Goal: Transaction & Acquisition: Purchase product/service

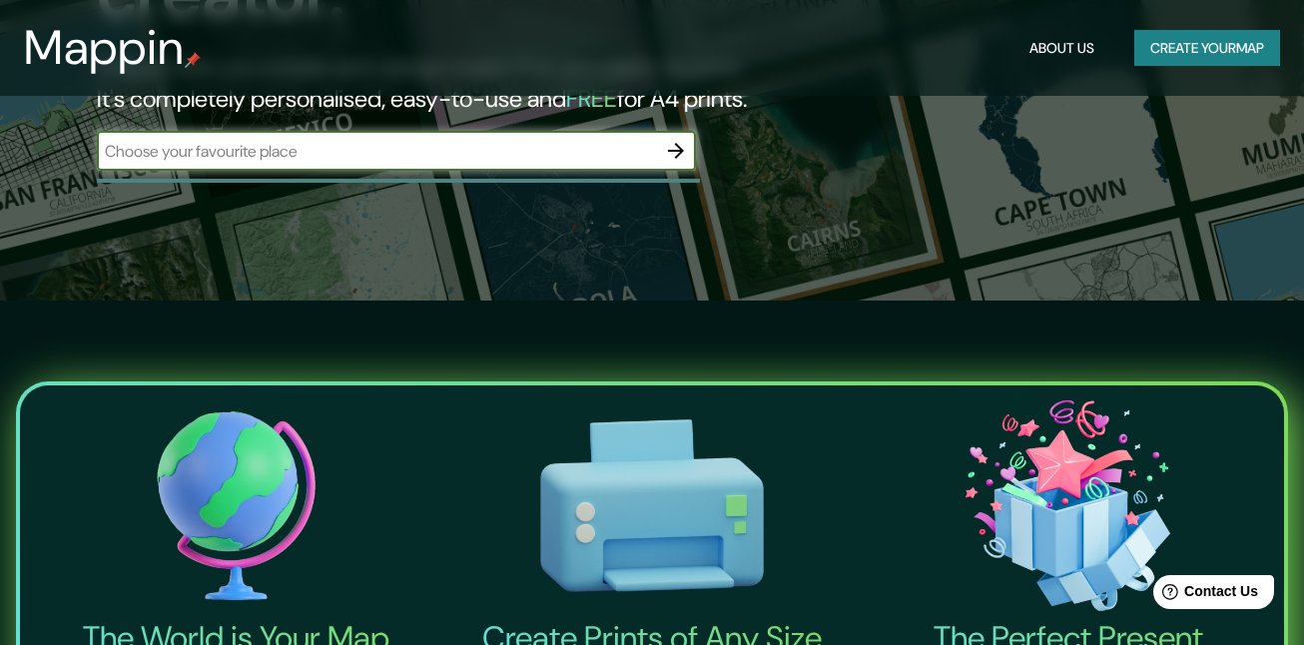
scroll to position [499, 0]
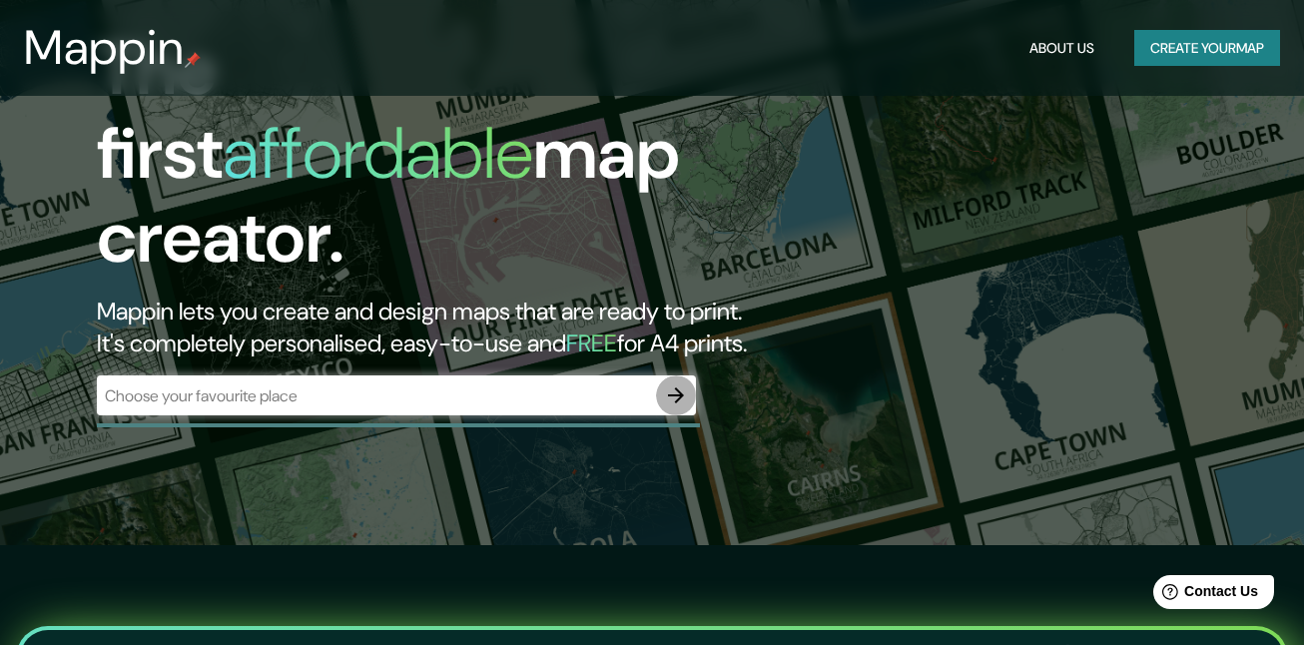
click at [680, 384] on icon "button" at bounding box center [676, 396] width 24 height 24
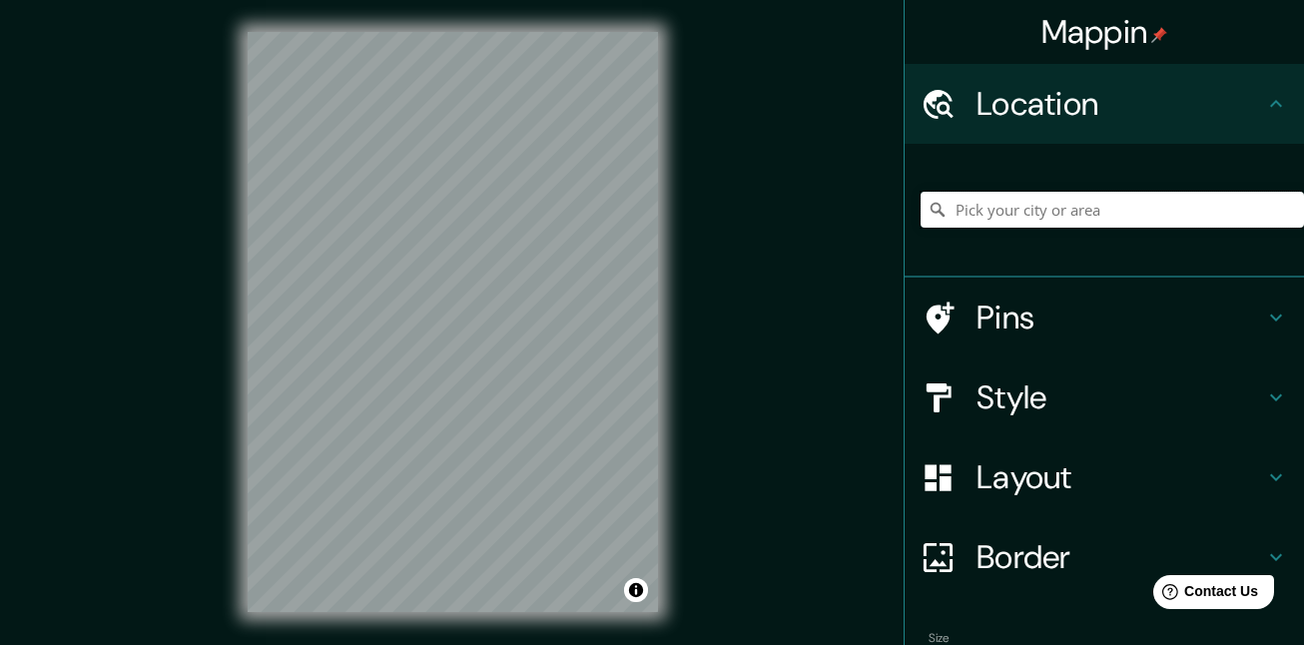
click at [1061, 222] on input "Pick your city or area" at bounding box center [1113, 210] width 384 height 36
type input "[GEOGRAPHIC_DATA], [GEOGRAPHIC_DATA], [GEOGRAPHIC_DATA]"
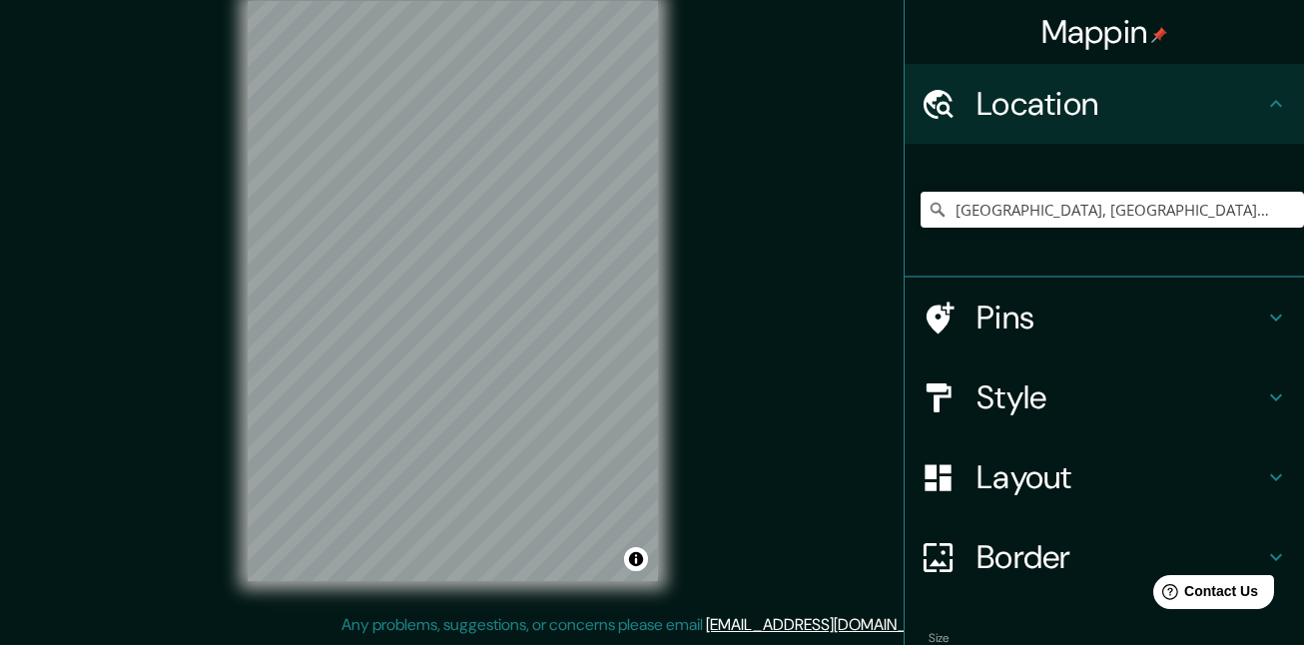
click at [1037, 399] on h4 "Style" at bounding box center [1121, 398] width 288 height 40
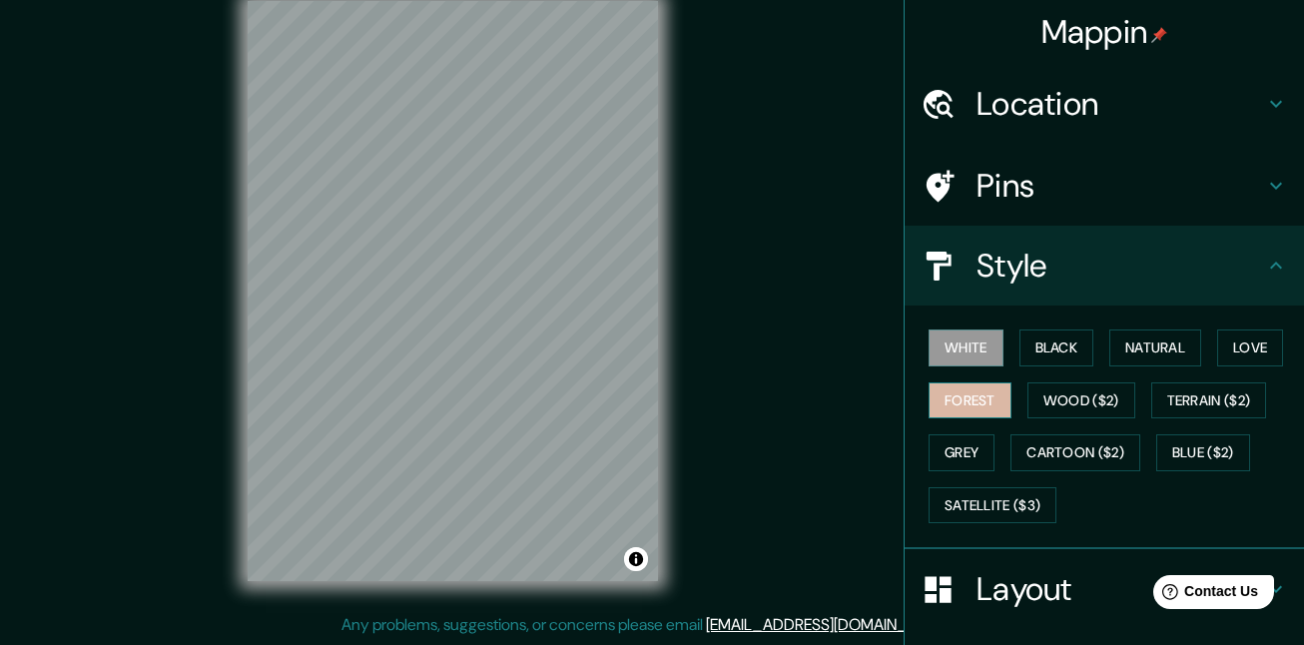
click at [970, 394] on button "Forest" at bounding box center [970, 401] width 83 height 37
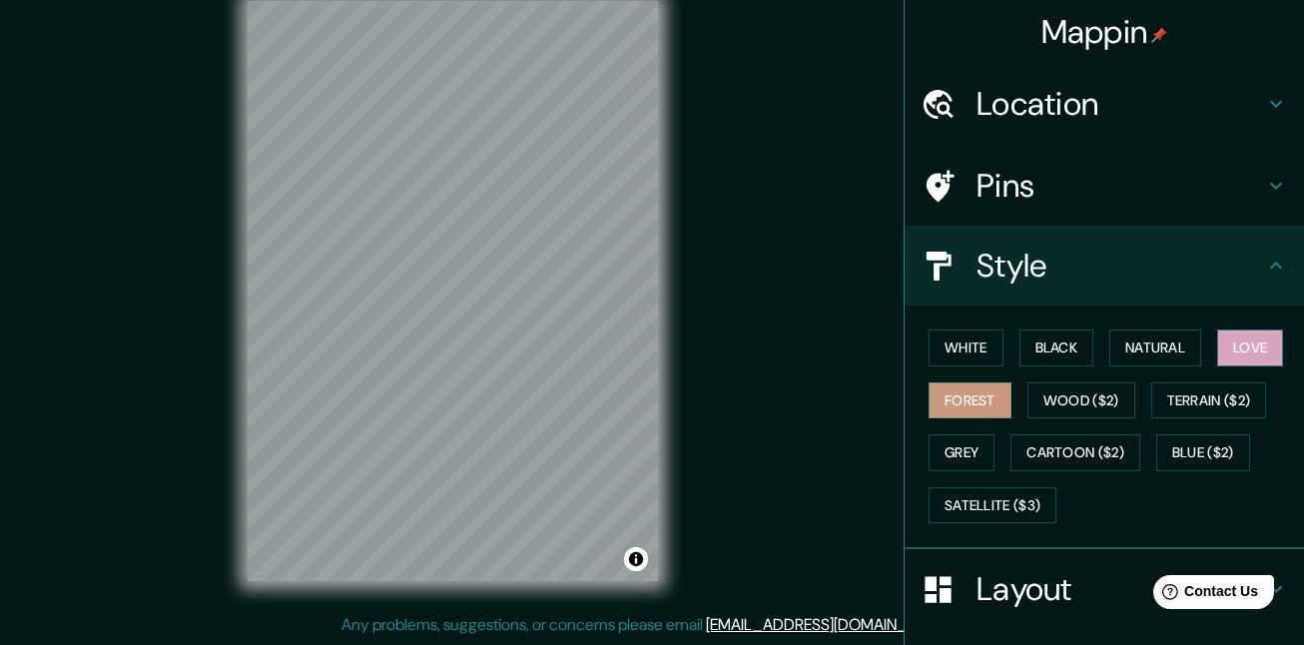
click at [1239, 352] on button "Love" at bounding box center [1250, 348] width 66 height 37
click at [1166, 347] on button "Natural" at bounding box center [1156, 348] width 92 height 37
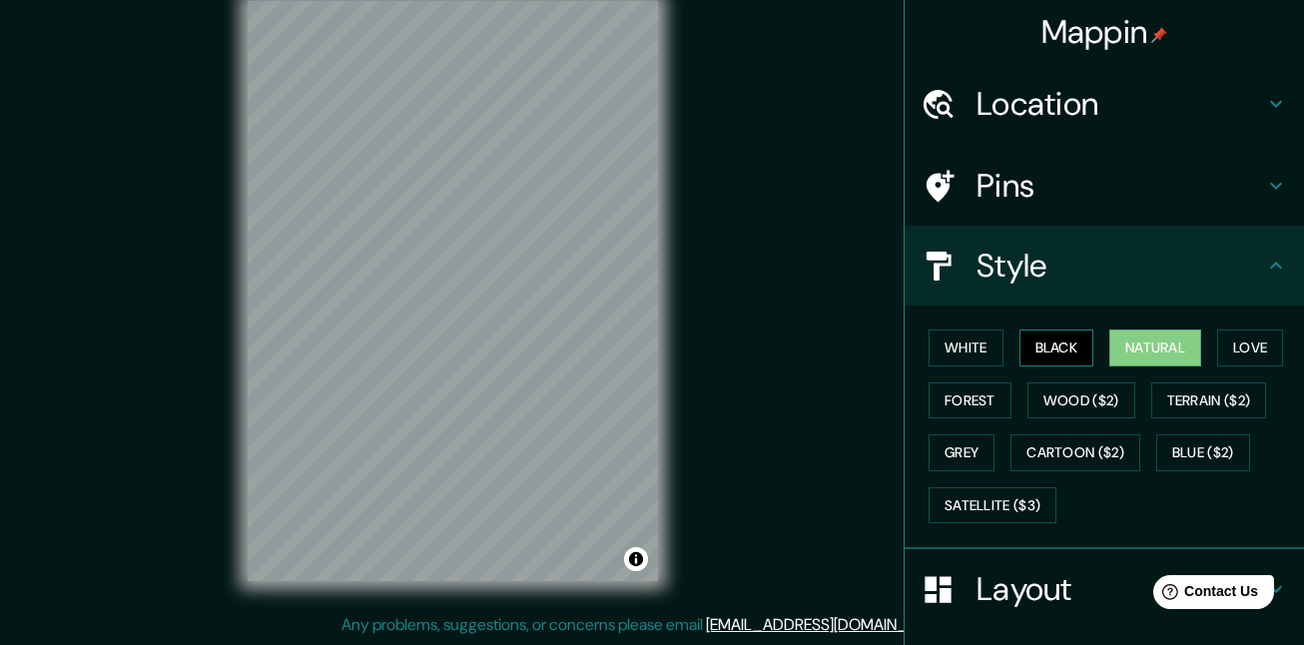
click at [1055, 351] on button "Black" at bounding box center [1057, 348] width 75 height 37
click at [953, 354] on button "White" at bounding box center [966, 348] width 75 height 37
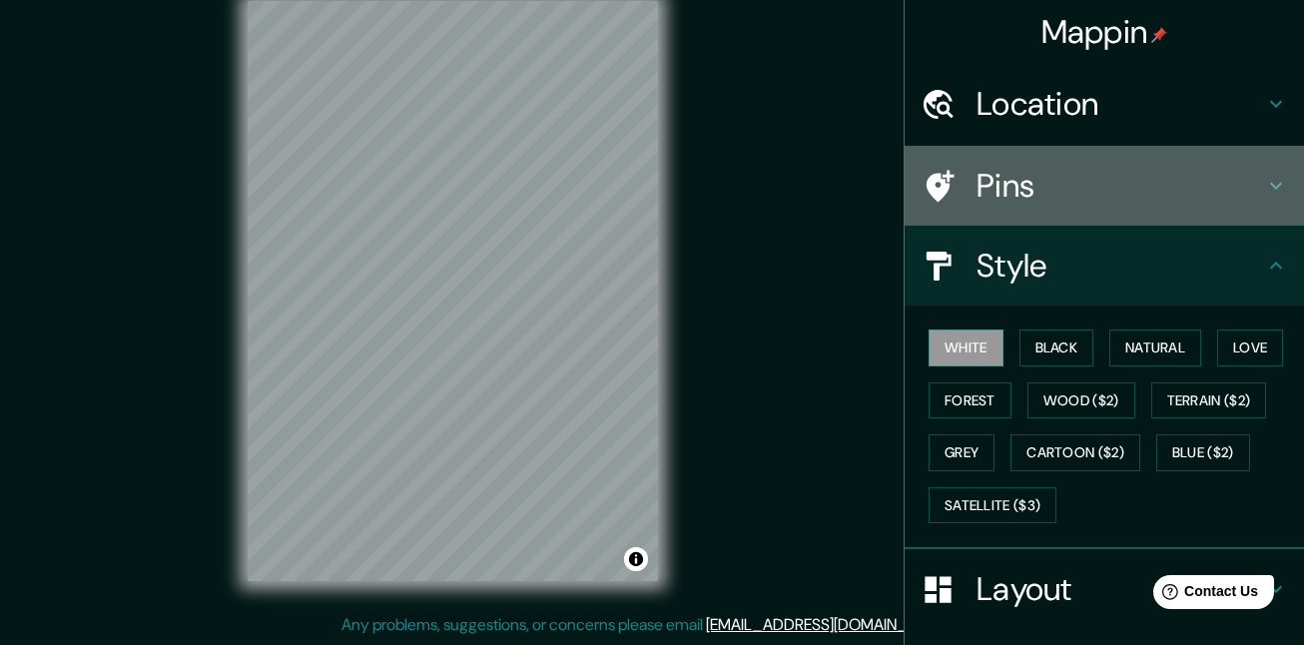
click at [1134, 179] on h4 "Pins" at bounding box center [1121, 186] width 288 height 40
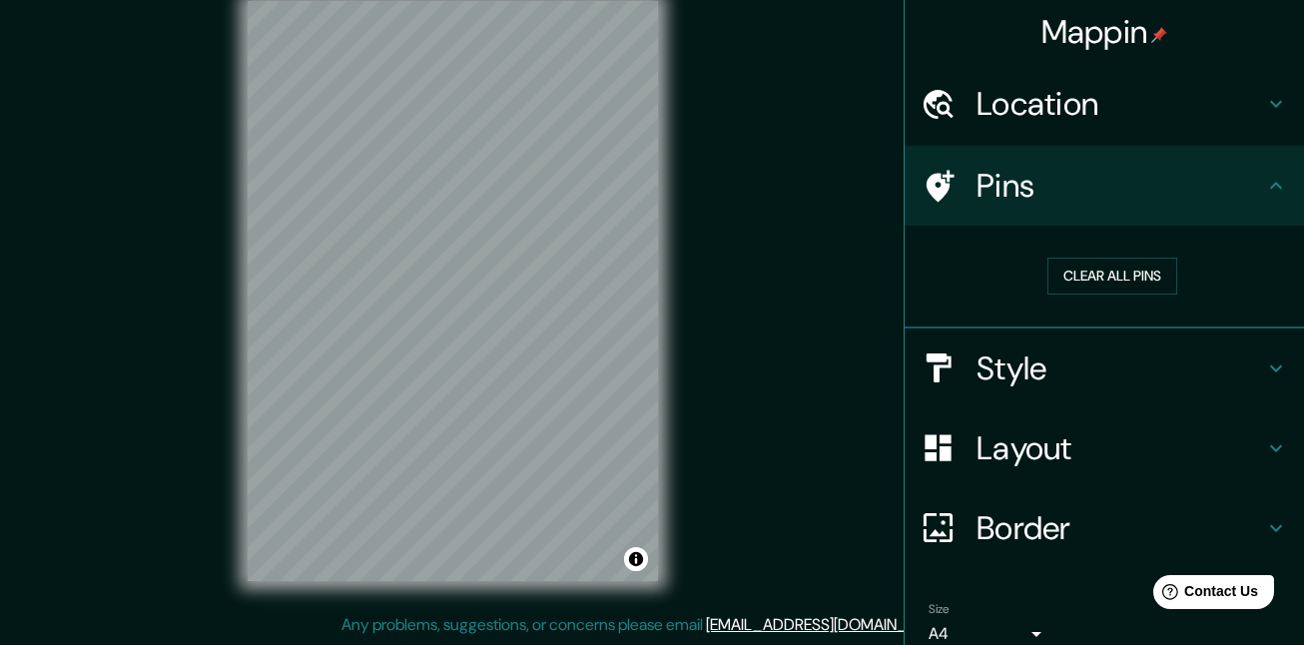
click at [1134, 179] on h4 "Pins" at bounding box center [1121, 186] width 288 height 40
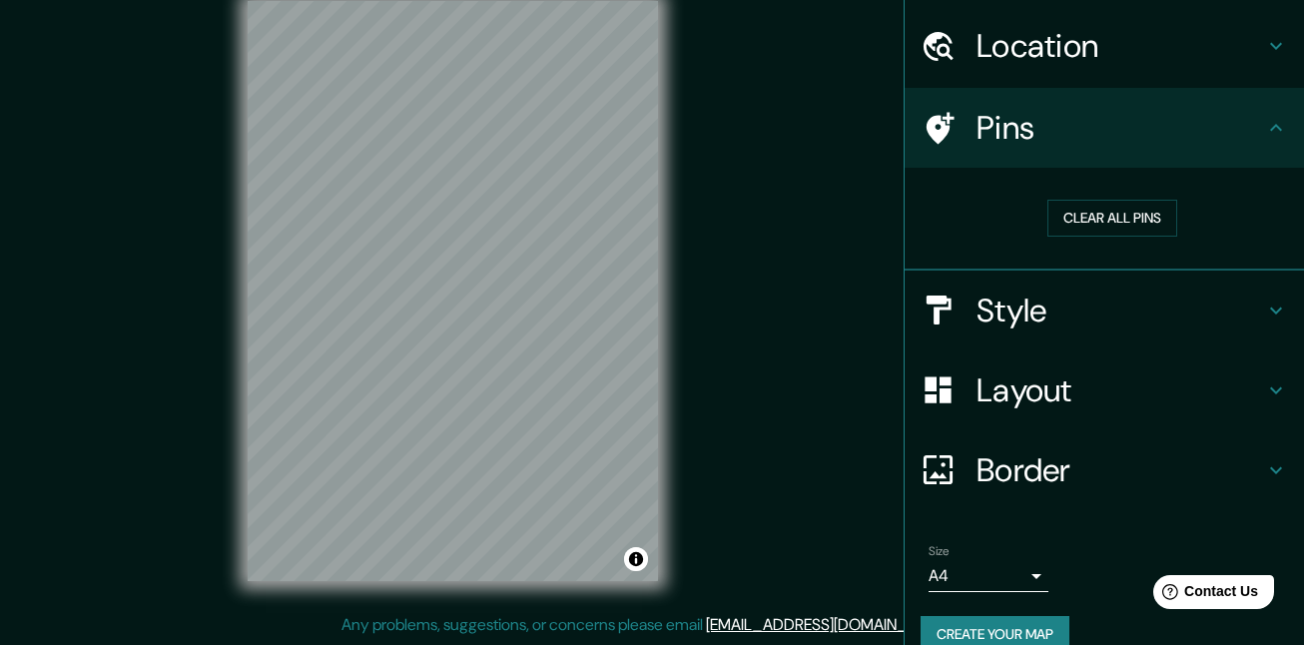
scroll to position [89, 0]
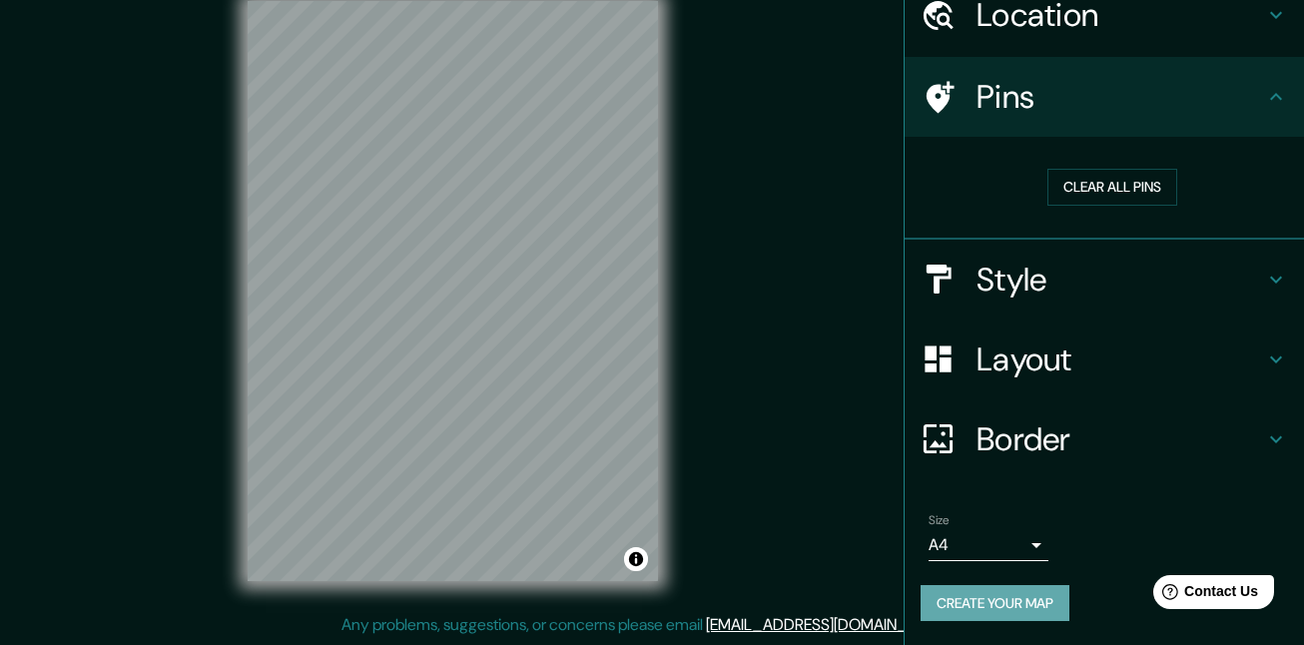
click at [1000, 606] on button "Create your map" at bounding box center [995, 603] width 149 height 37
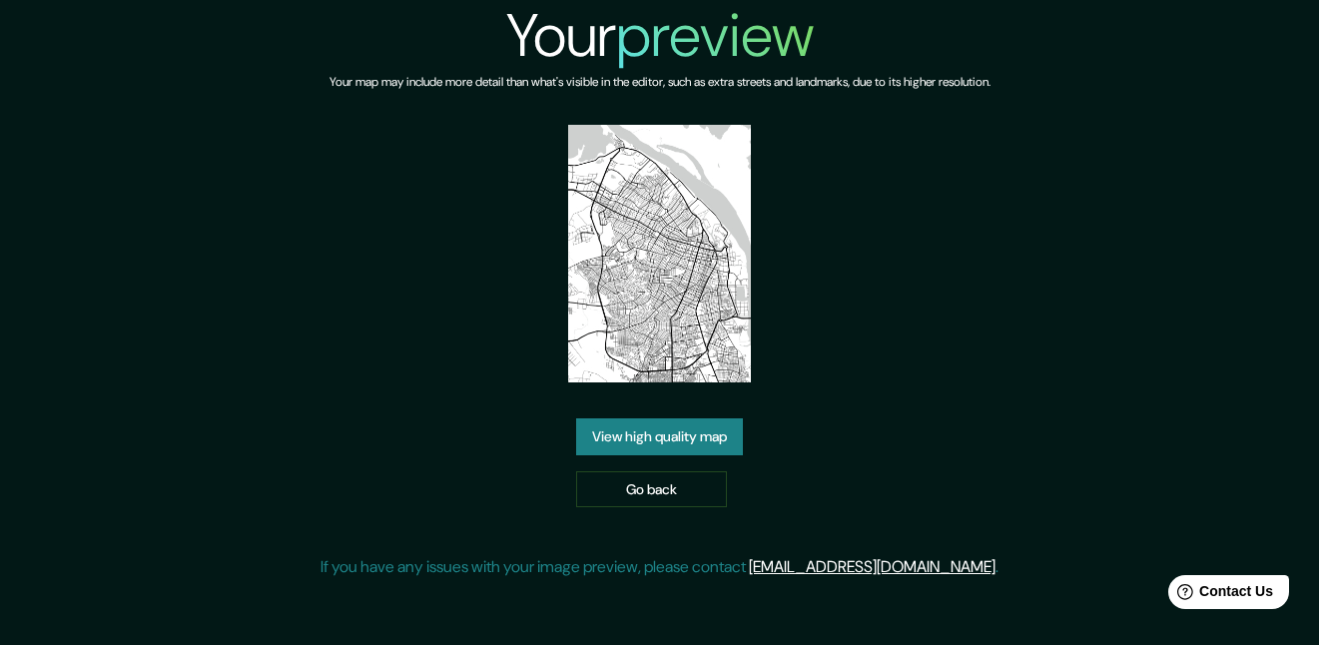
click at [651, 418] on link "View high quality map" at bounding box center [659, 436] width 167 height 37
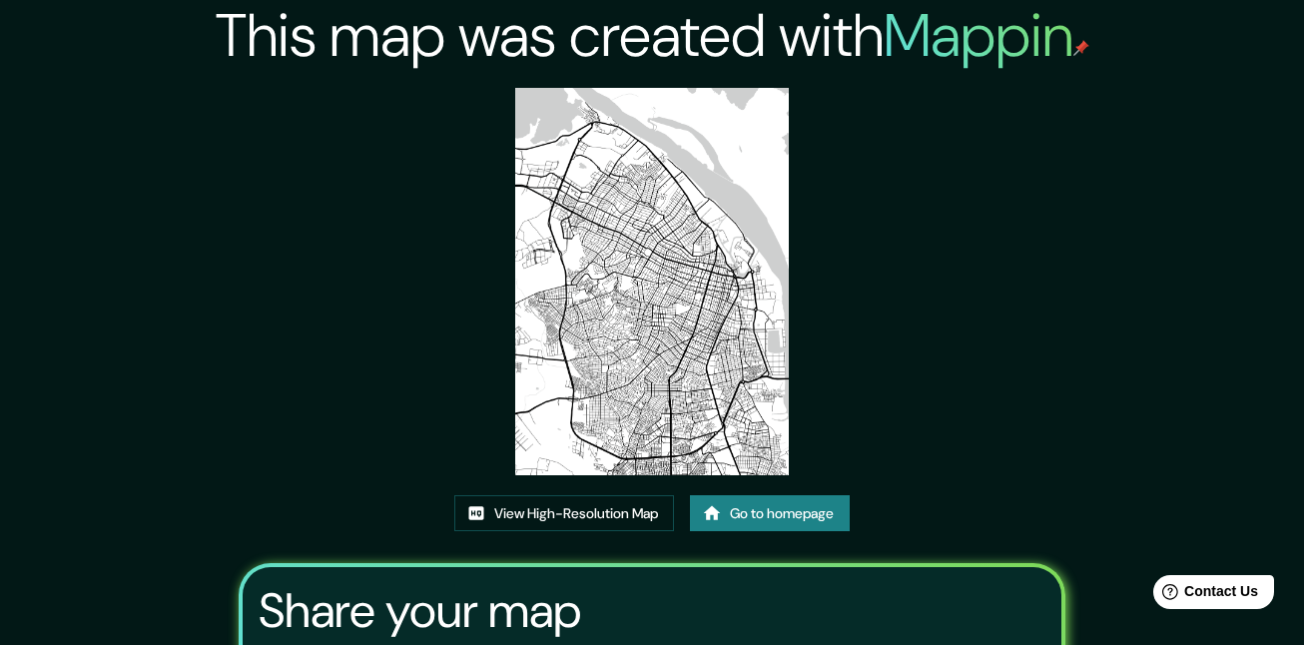
click at [705, 291] on img at bounding box center [652, 282] width 274 height 388
click at [603, 503] on link "View High-Resolution Map" at bounding box center [564, 513] width 220 height 37
click at [641, 176] on img at bounding box center [652, 282] width 274 height 388
drag, startPoint x: 598, startPoint y: 268, endPoint x: 1067, endPoint y: 227, distance: 470.2
click at [1067, 227] on div "This map was created with Mappin View High-Resolution Map Go to homepage Share …" at bounding box center [653, 431] width 874 height 863
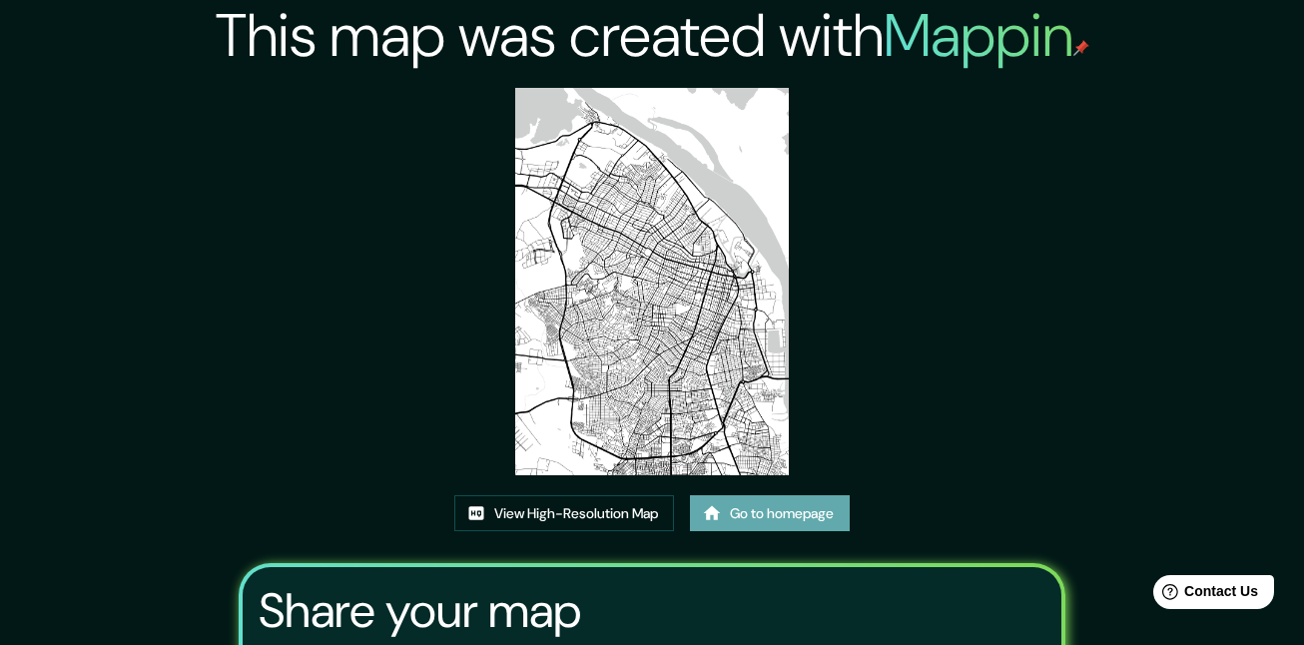
click at [741, 511] on link "Go to homepage" at bounding box center [770, 513] width 160 height 37
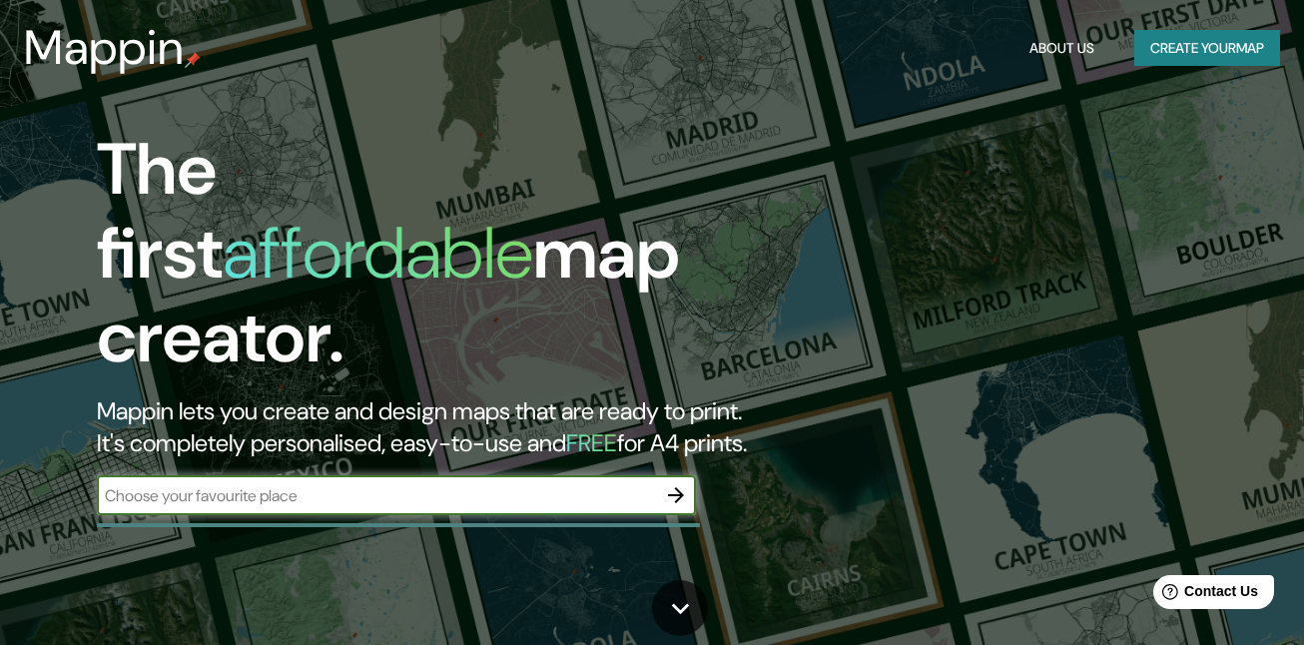
click at [559, 484] on input "text" at bounding box center [376, 495] width 559 height 23
type input "[GEOGRAPHIC_DATA]"
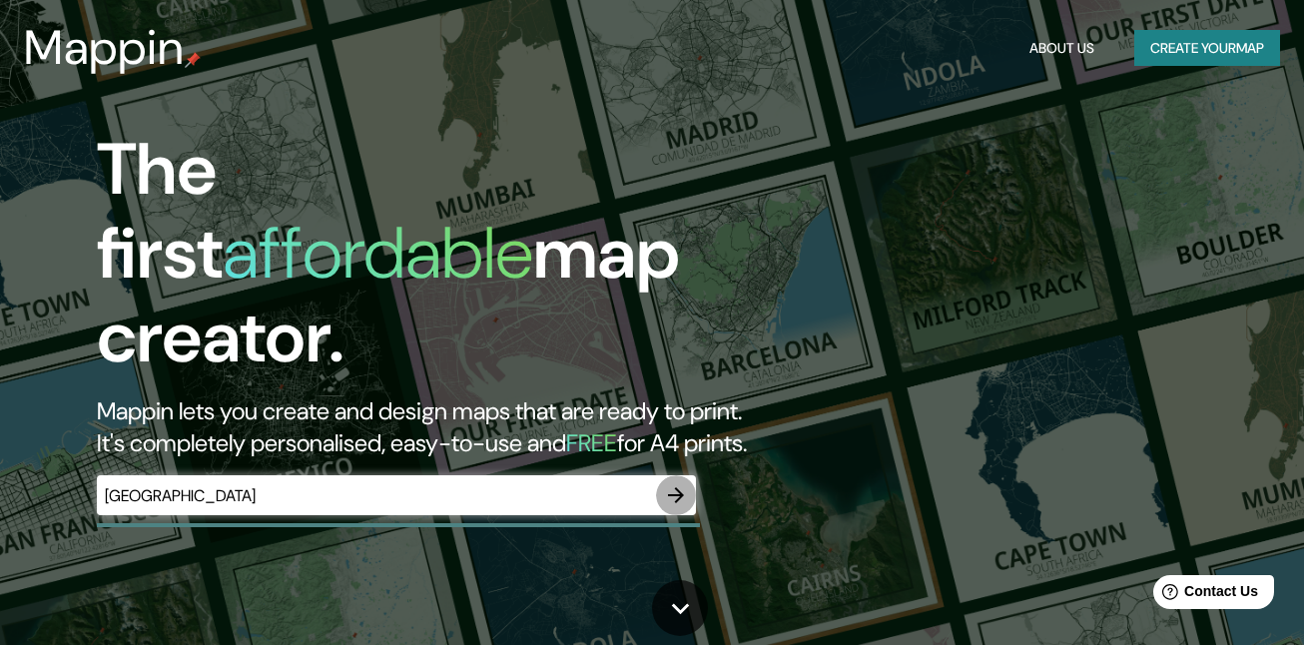
click at [678, 483] on icon "button" at bounding box center [676, 495] width 24 height 24
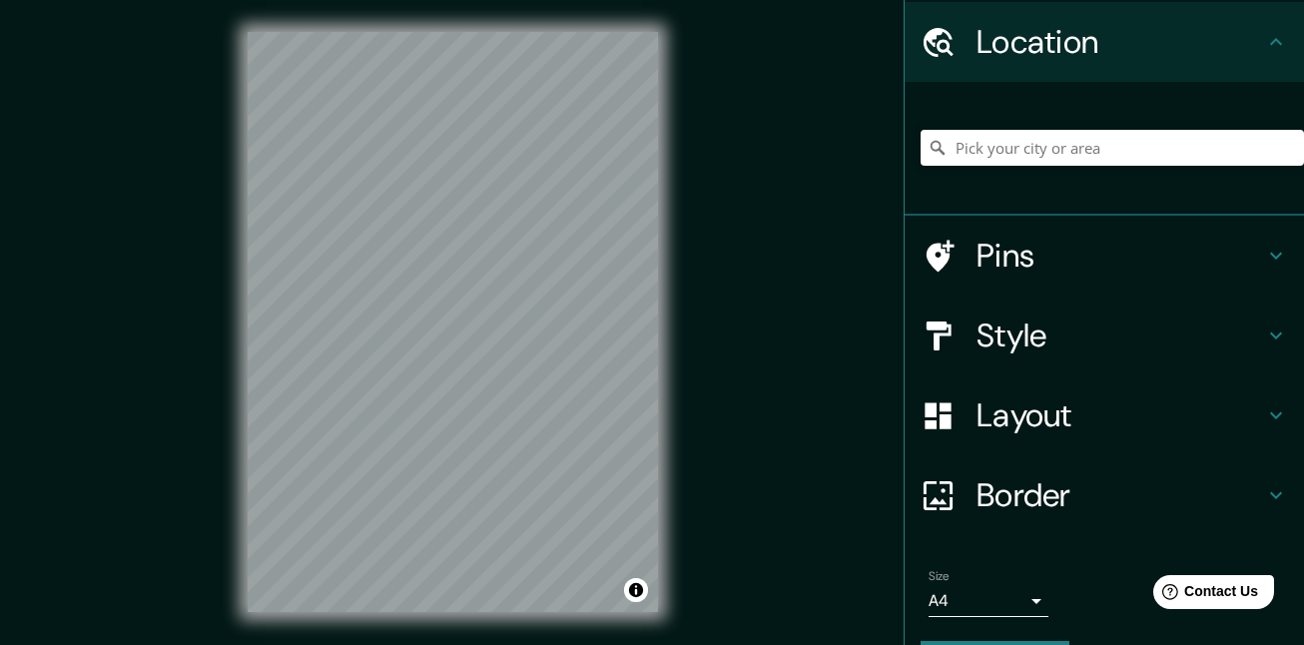
scroll to position [119, 0]
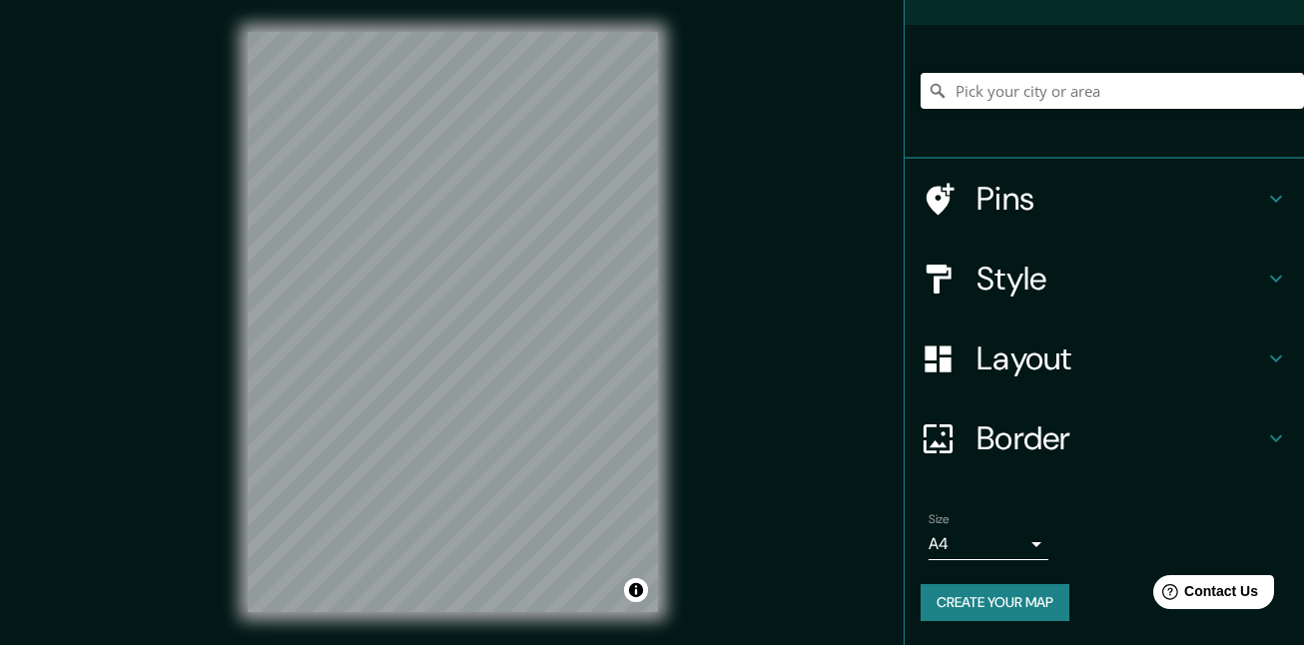
click at [1085, 347] on h4 "Layout" at bounding box center [1121, 359] width 288 height 40
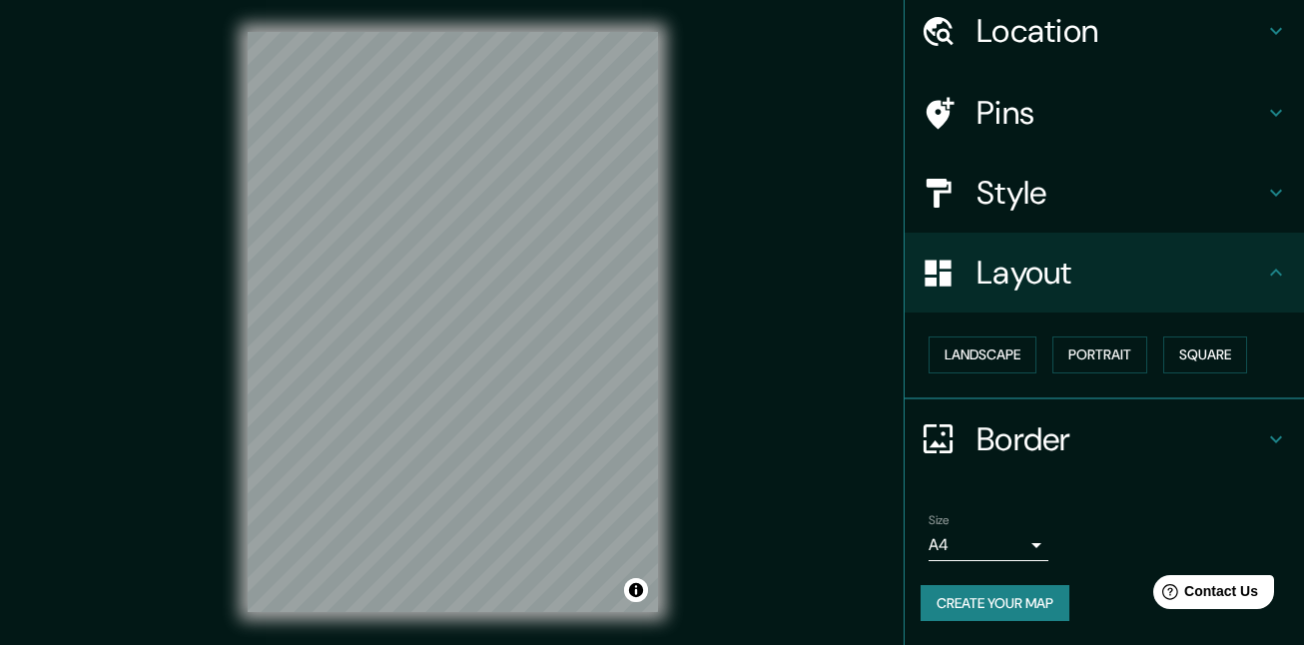
scroll to position [73, 0]
click at [1150, 203] on h4 "Style" at bounding box center [1121, 193] width 288 height 40
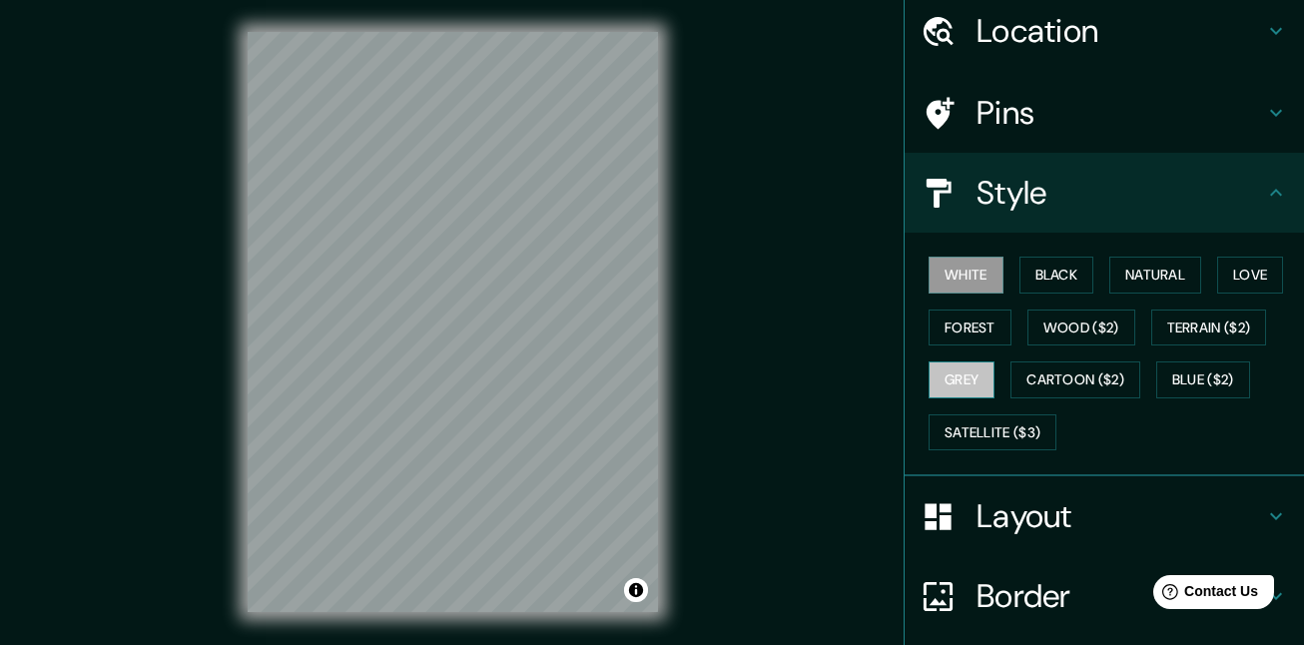
click at [945, 373] on button "Grey" at bounding box center [962, 380] width 66 height 37
click at [980, 279] on button "White" at bounding box center [966, 275] width 75 height 37
